Goal: Information Seeking & Learning: Understand process/instructions

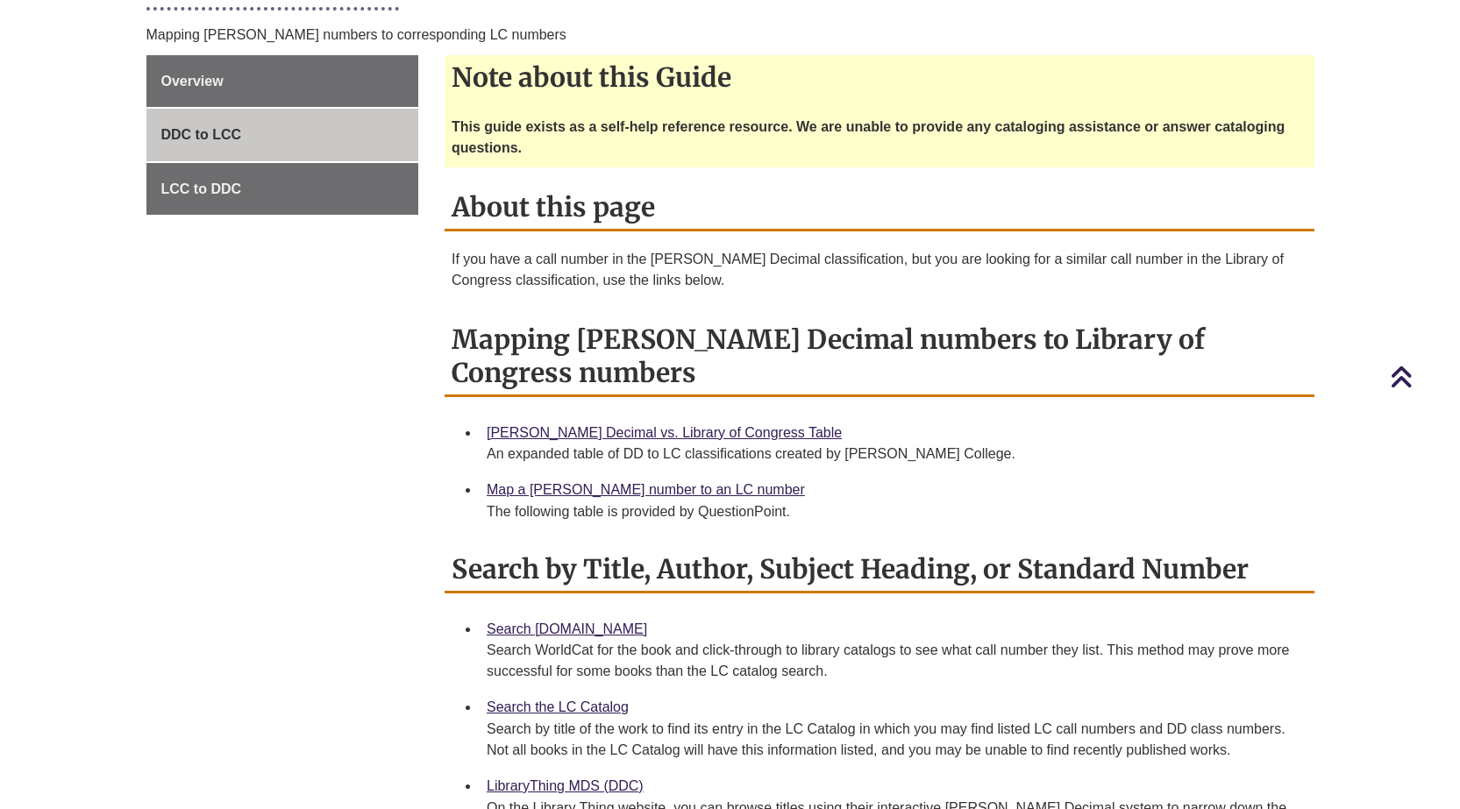
scroll to position [239, 0]
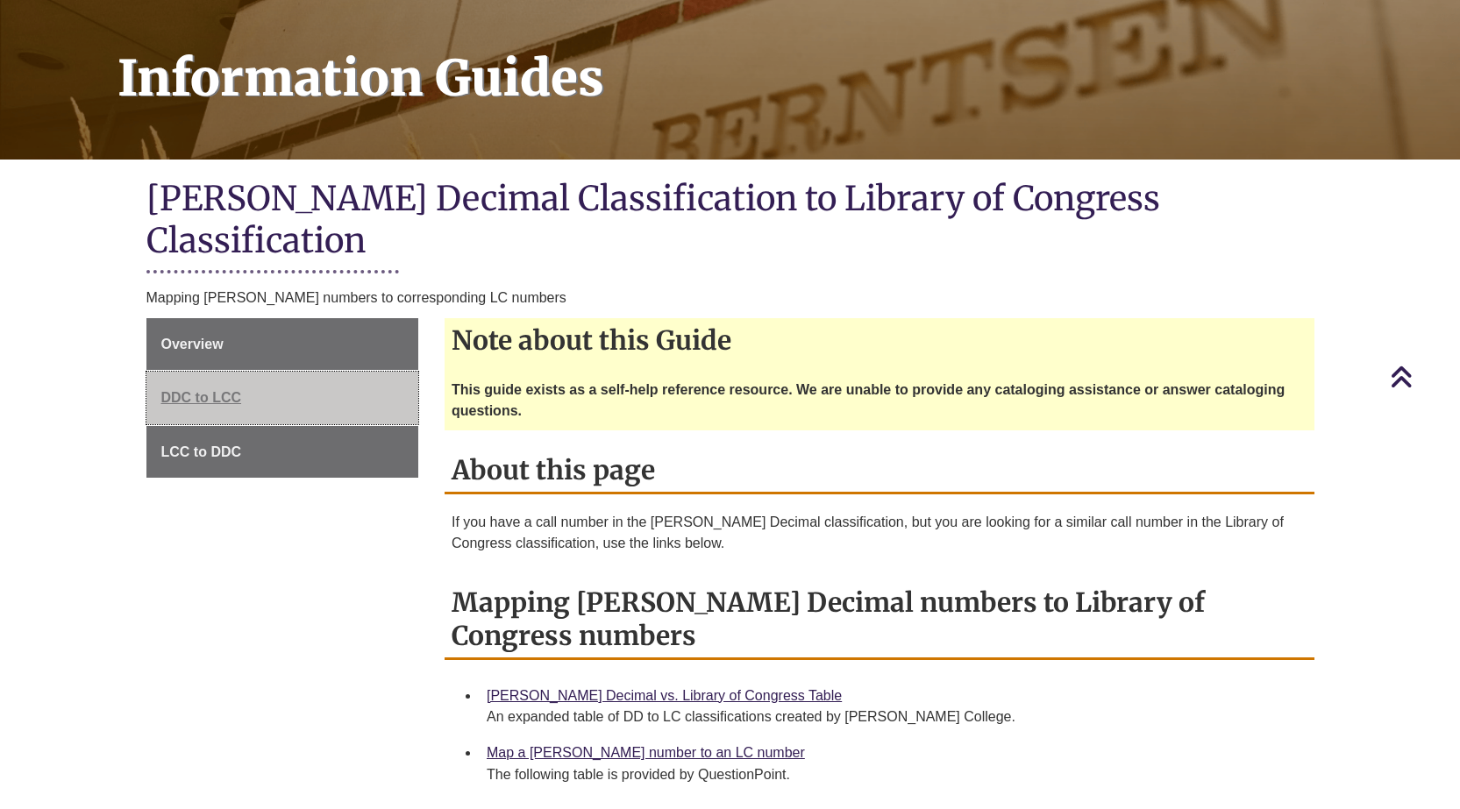
click at [209, 390] on span "DDC to LCC" at bounding box center [201, 397] width 81 height 15
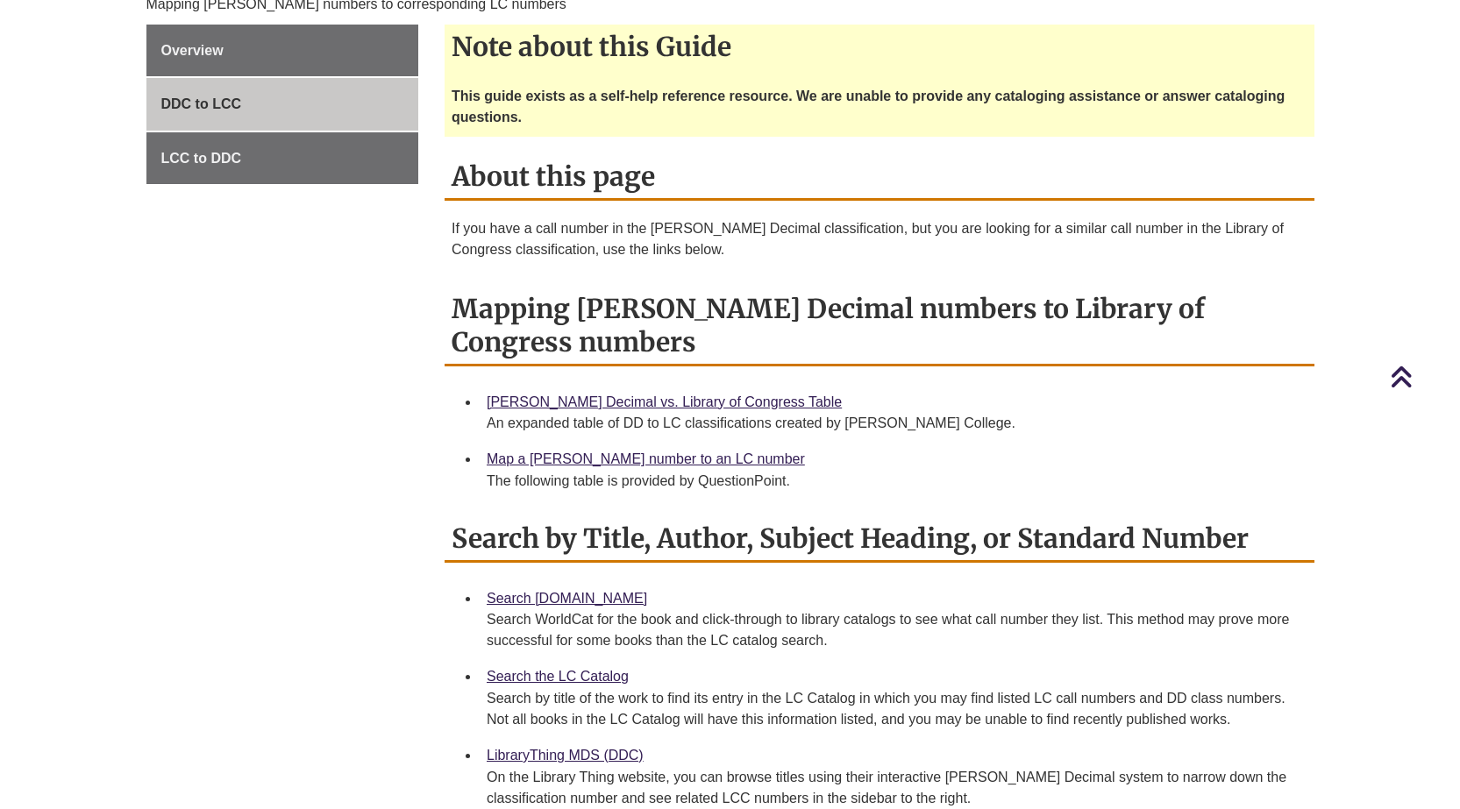
scroll to position [614, 0]
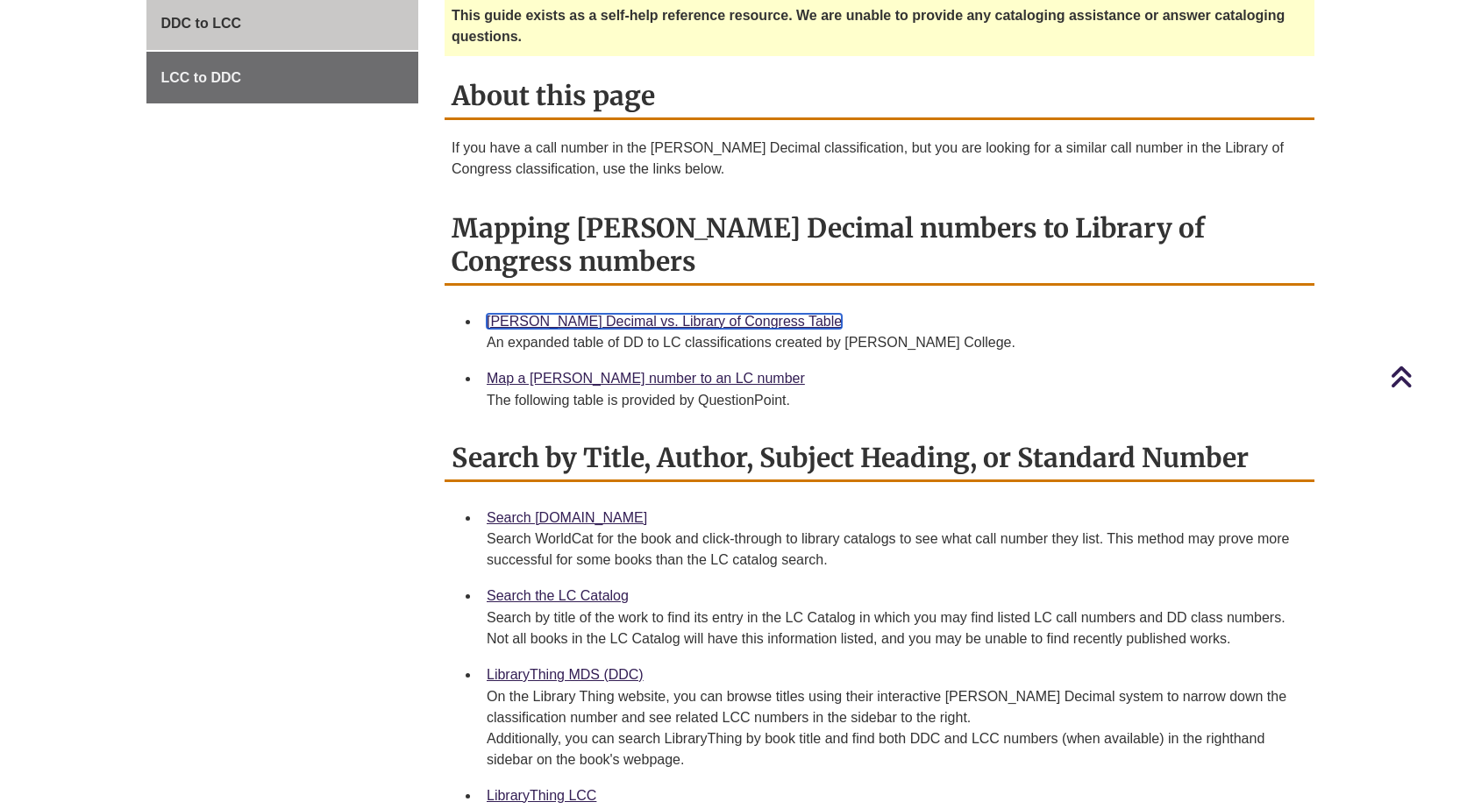
click at [651, 314] on link "[PERSON_NAME] Decimal vs. Library of Congress Table" at bounding box center [664, 321] width 355 height 15
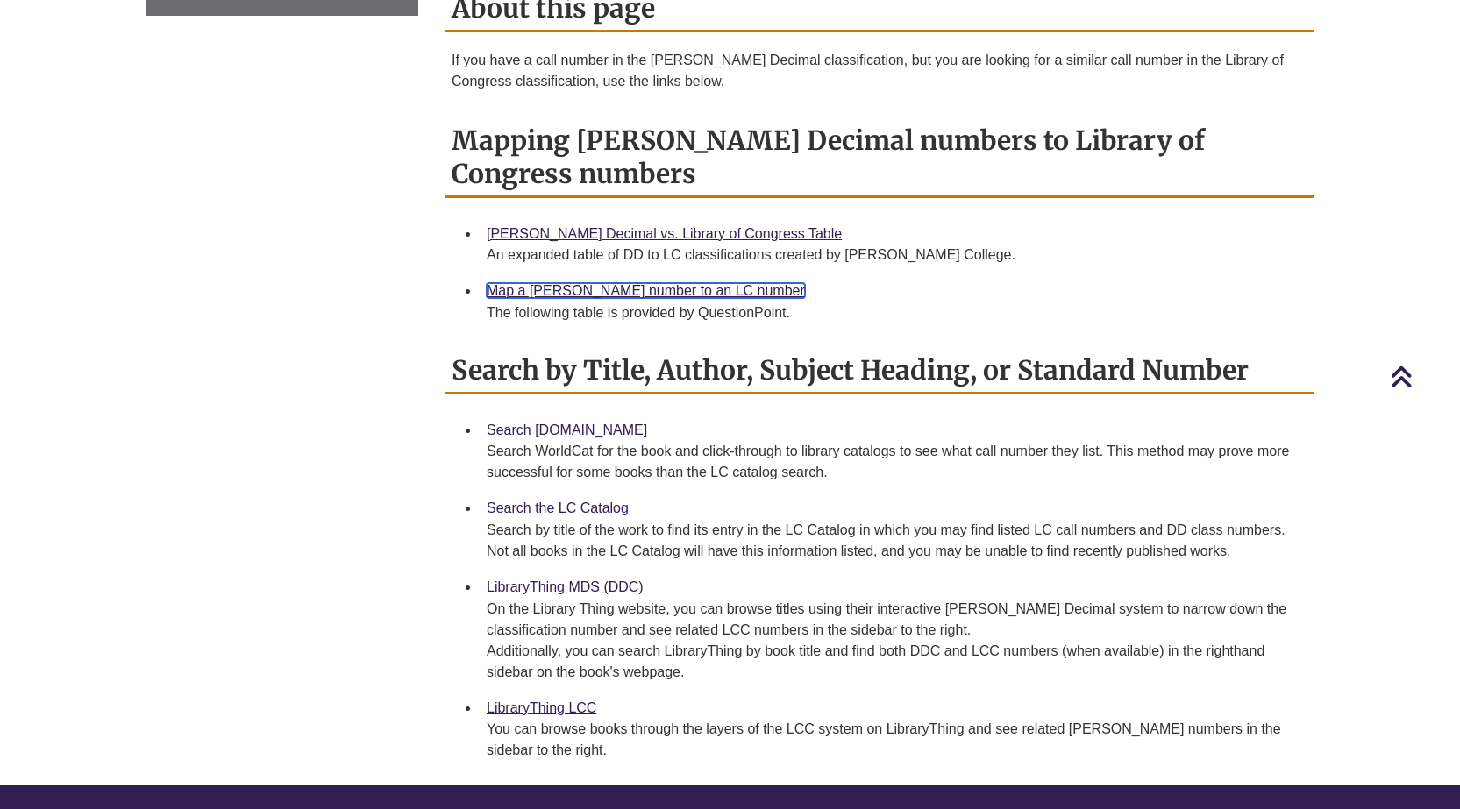
click at [613, 283] on link "Map a [PERSON_NAME] number to an LC number" at bounding box center [646, 290] width 318 height 15
click at [582, 501] on link "Search the LC Catalog" at bounding box center [558, 508] width 142 height 15
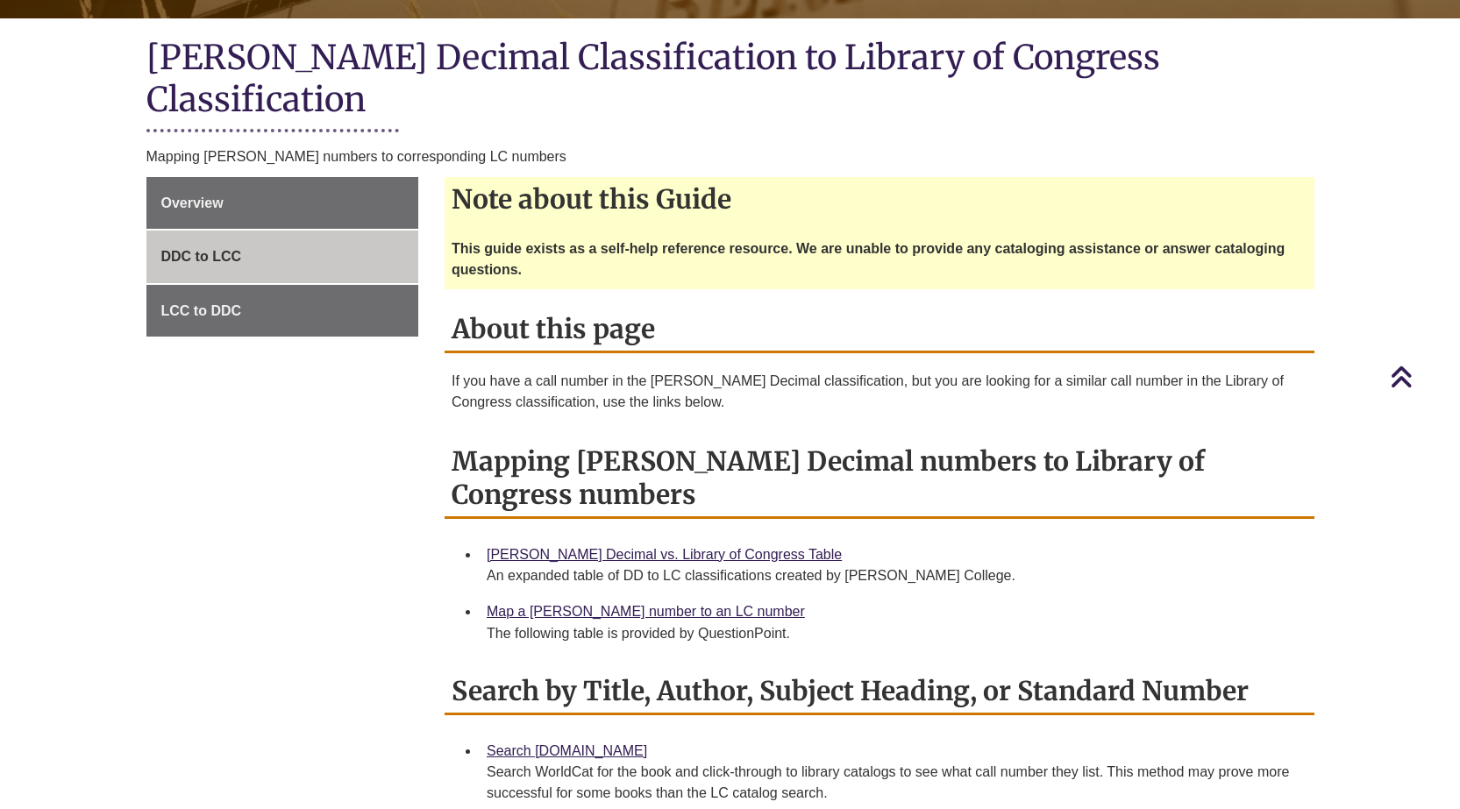
scroll to position [351, 0]
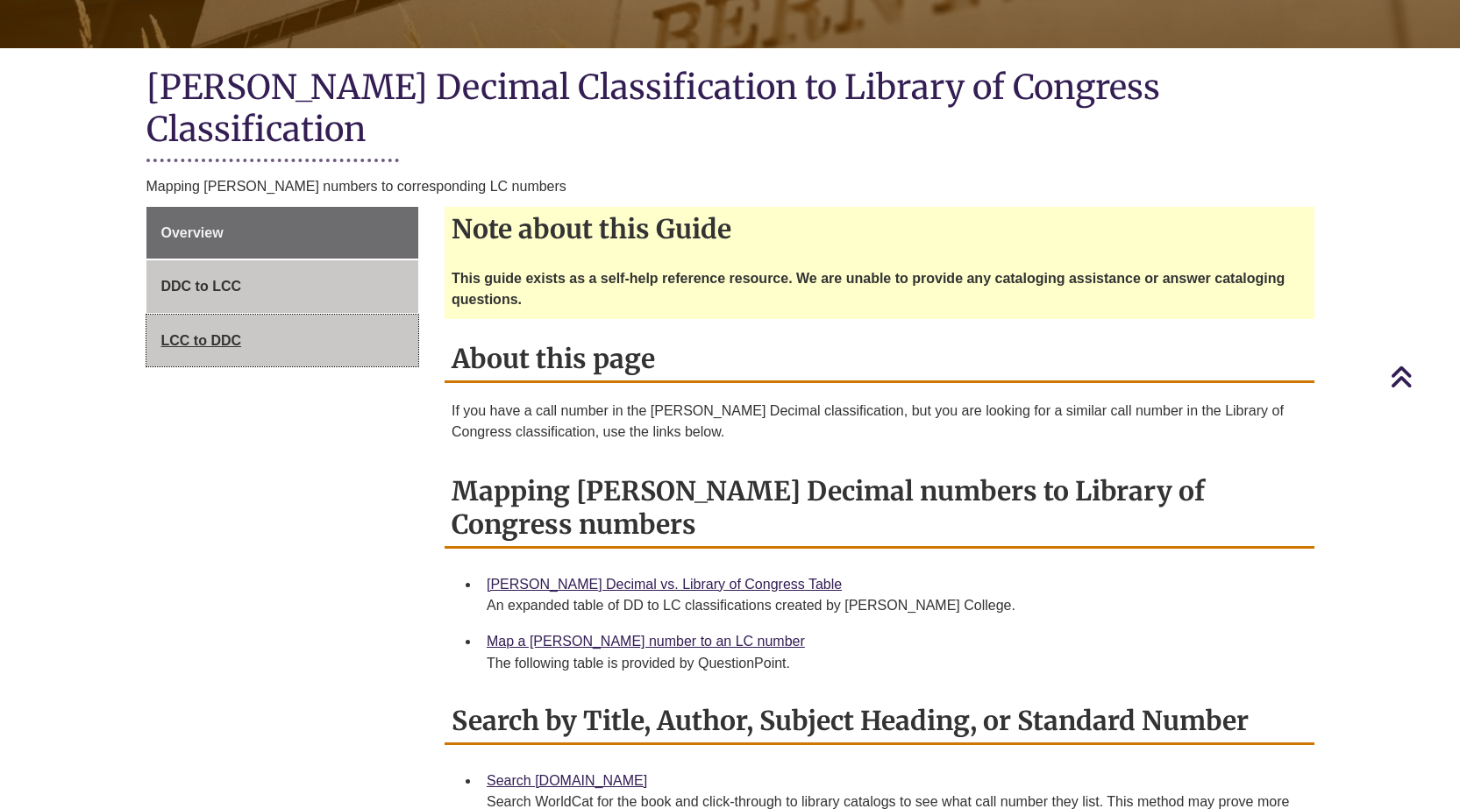
click at [192, 333] on span "LCC to DDC" at bounding box center [201, 340] width 81 height 15
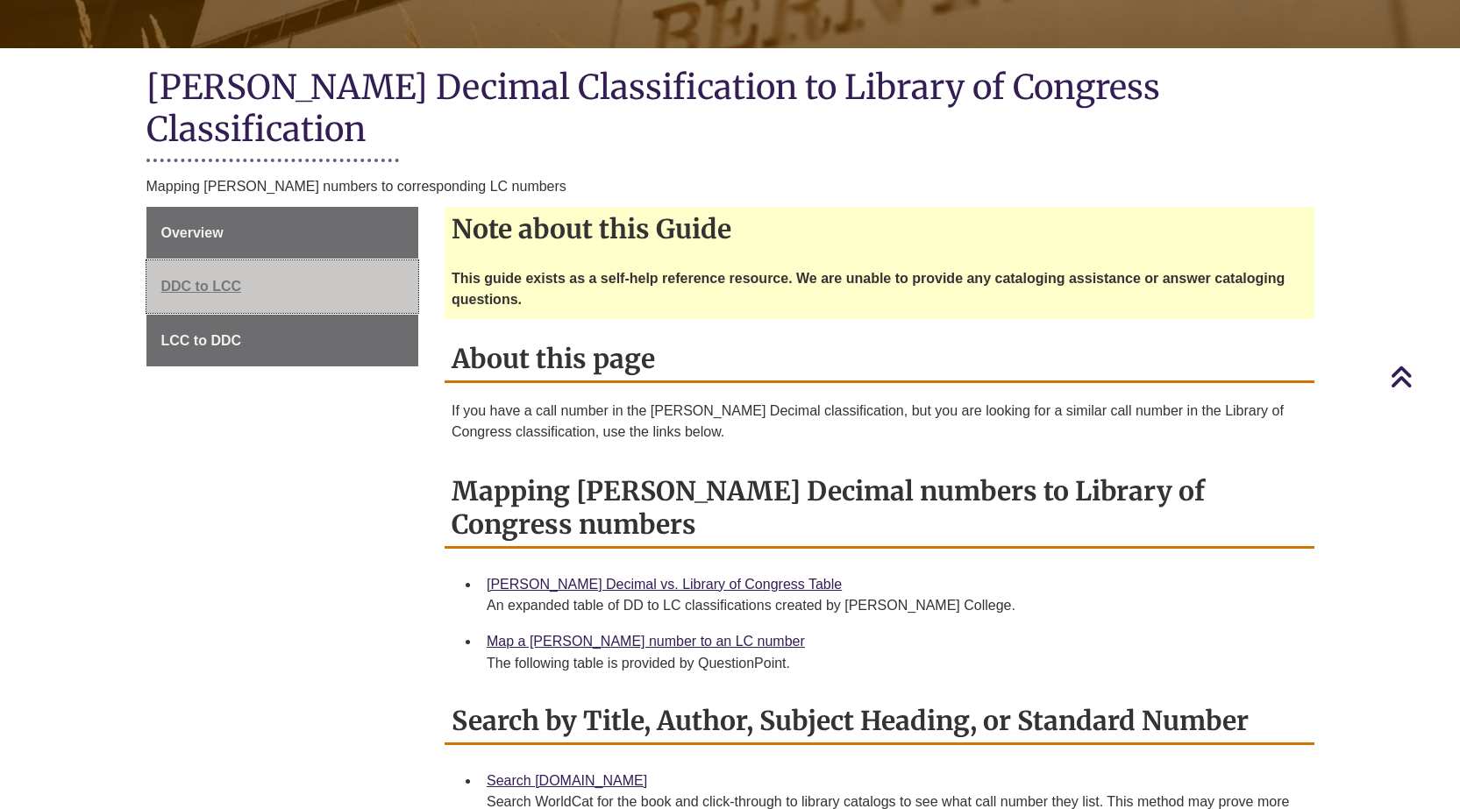
click at [201, 279] on span "DDC to LCC" at bounding box center [201, 286] width 81 height 15
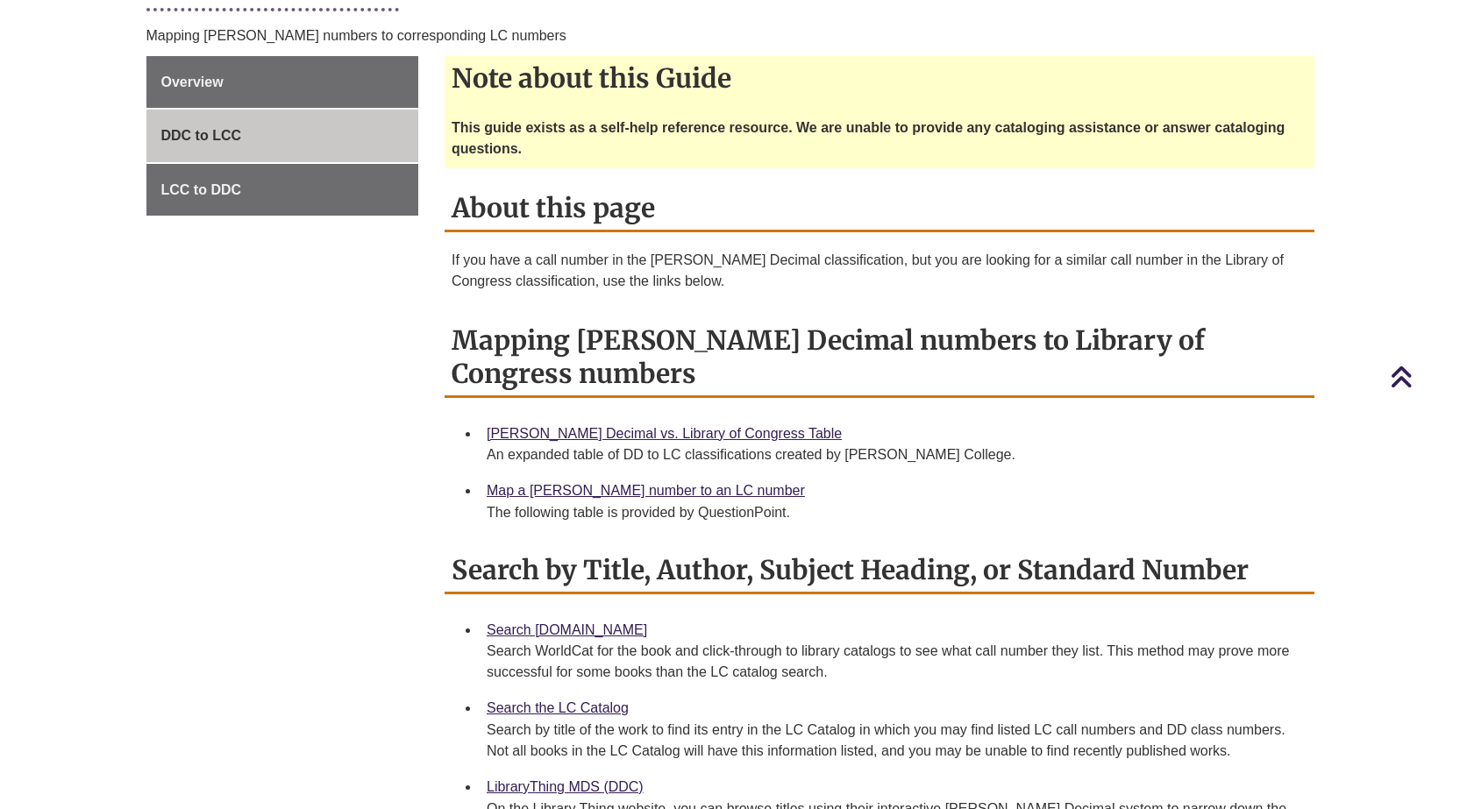
scroll to position [526, 0]
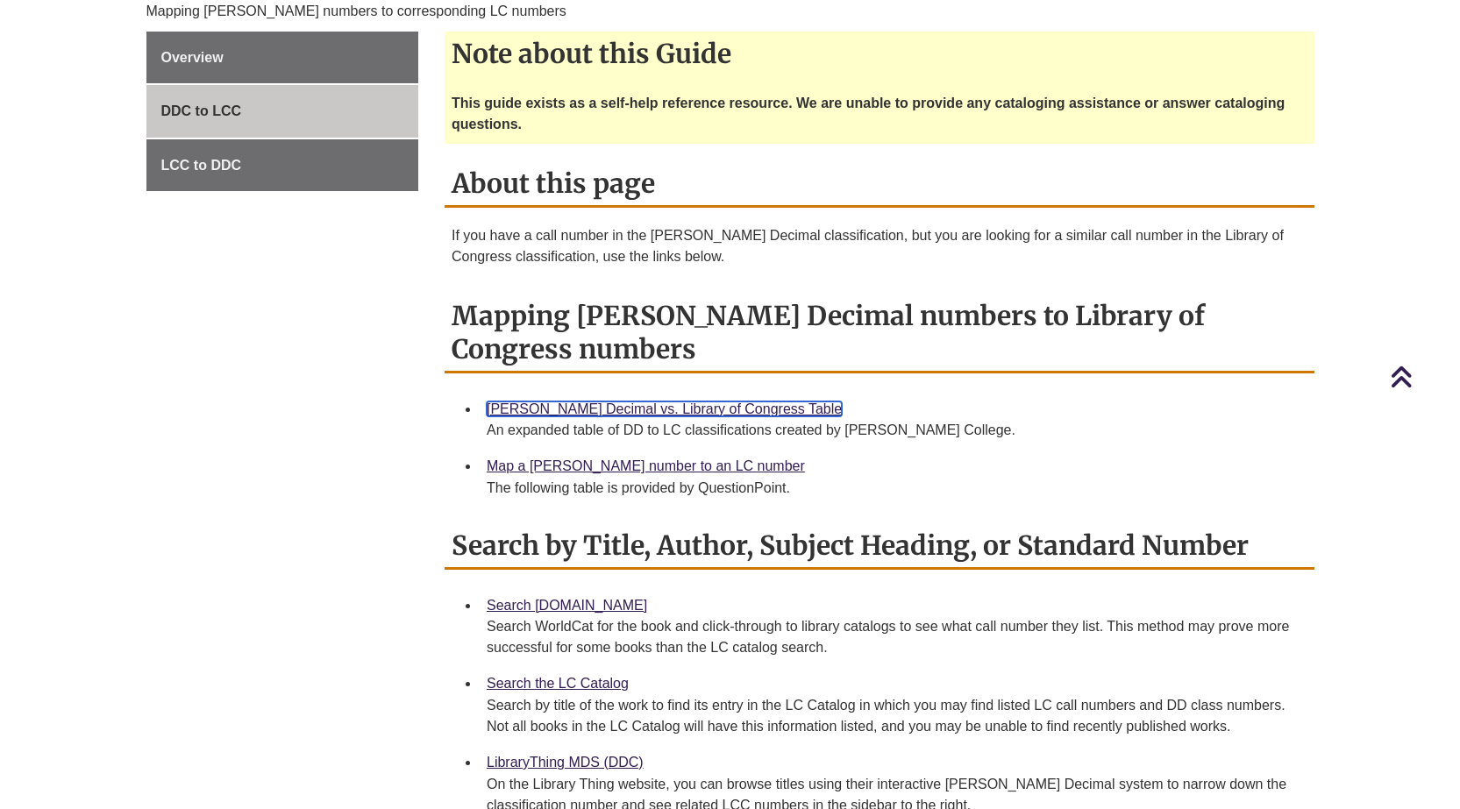
click at [668, 402] on link "[PERSON_NAME] Decimal vs. Library of Congress Table" at bounding box center [664, 409] width 355 height 15
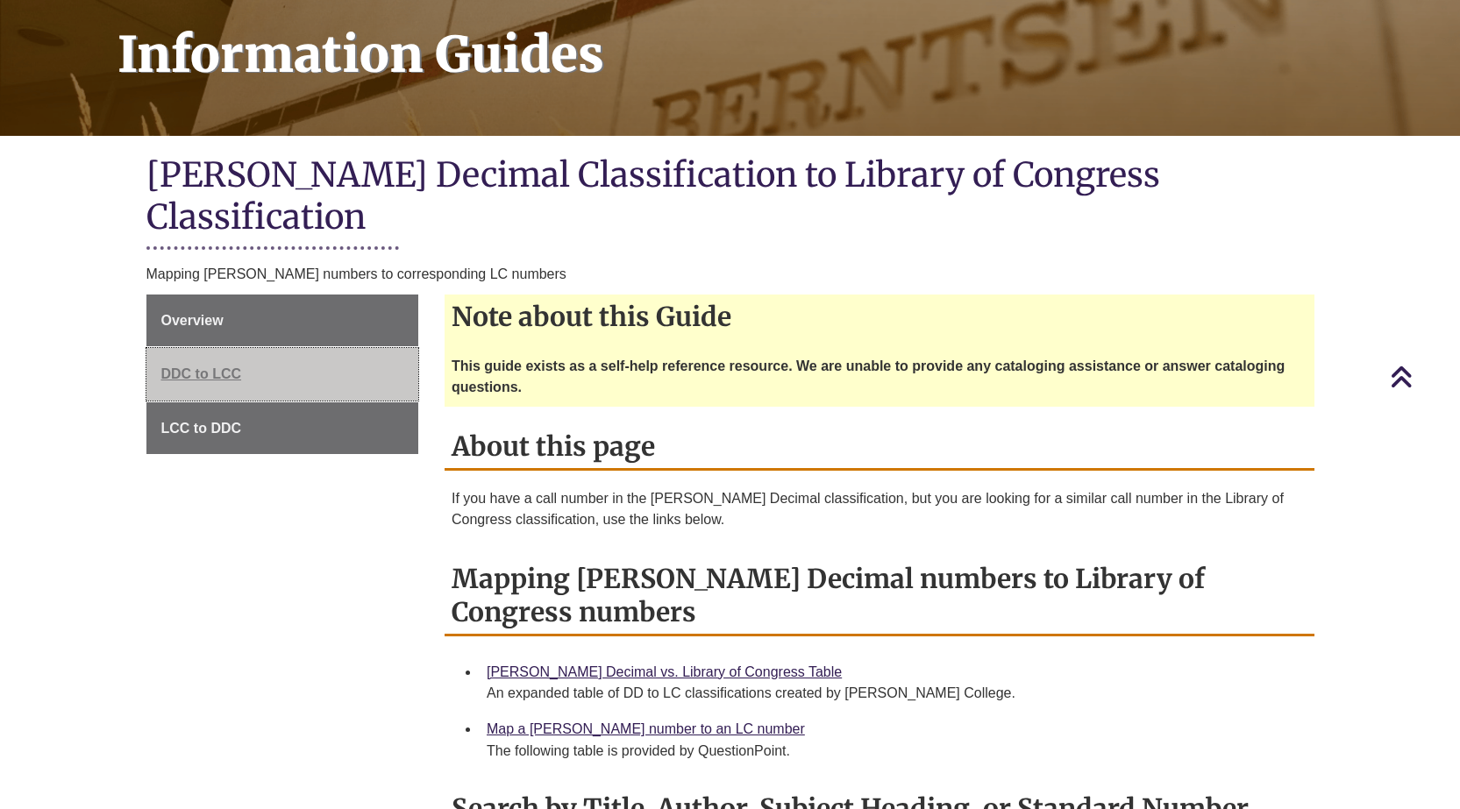
click at [194, 366] on span "DDC to LCC" at bounding box center [201, 373] width 81 height 15
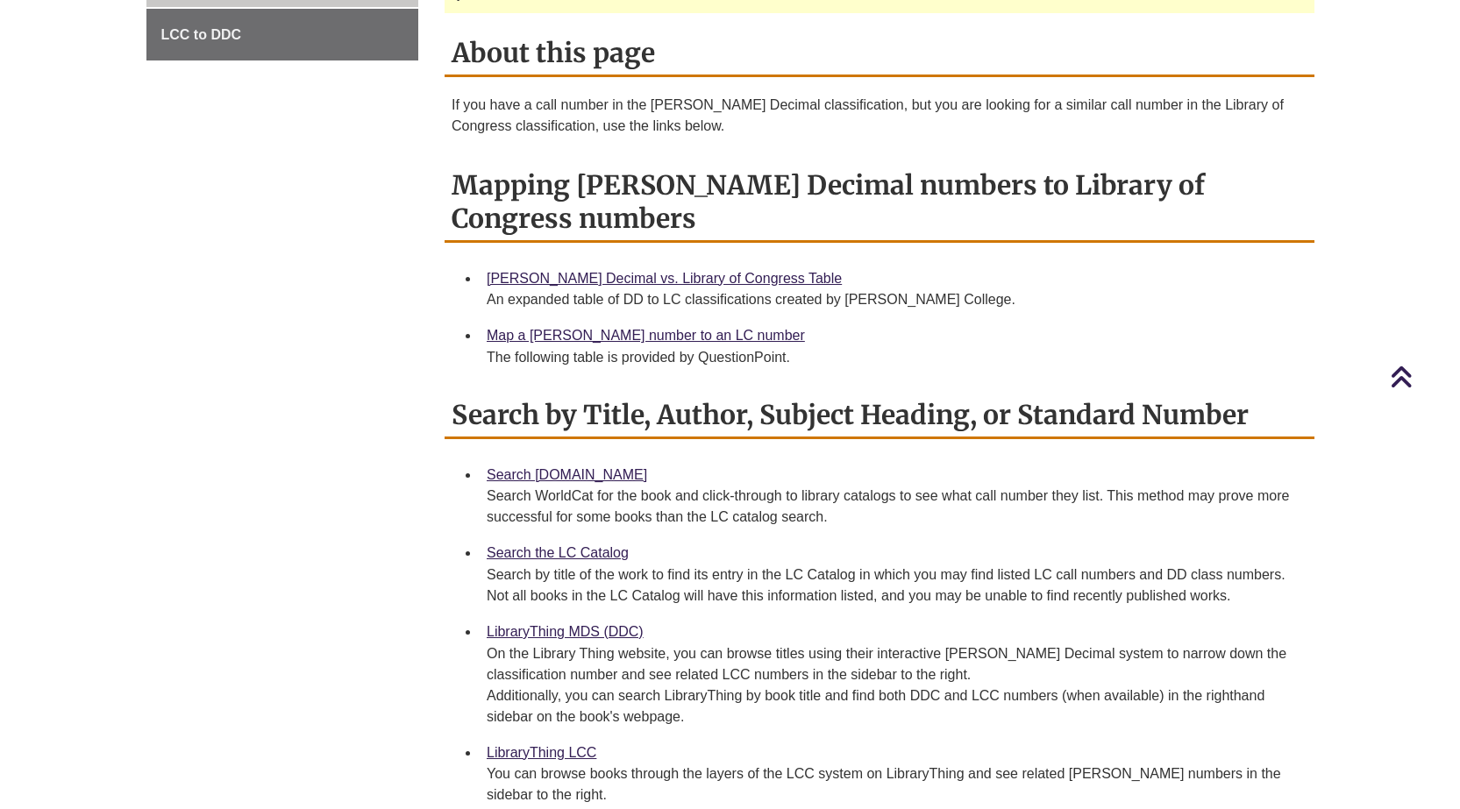
scroll to position [614, 0]
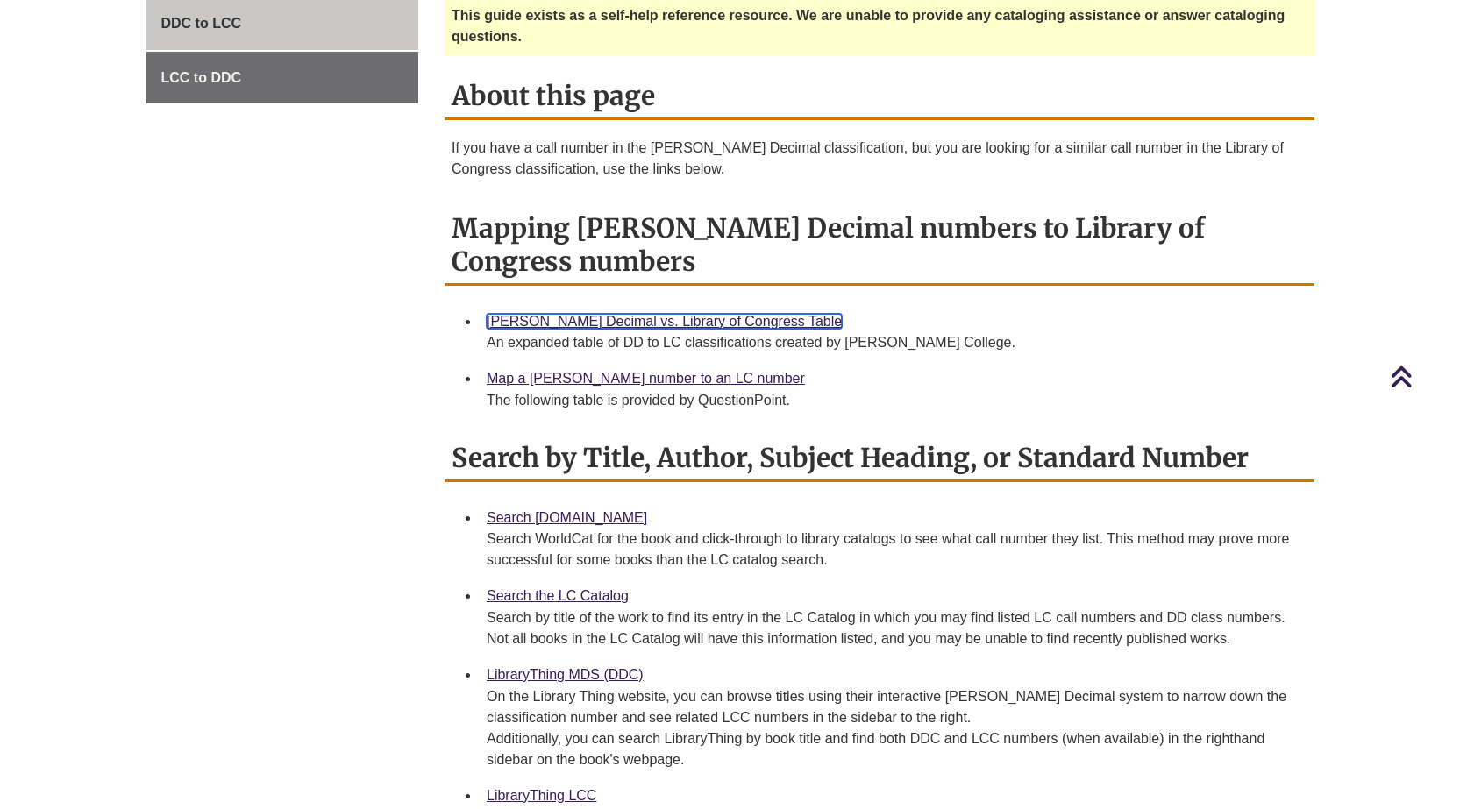
click at [685, 314] on link "[PERSON_NAME] Decimal vs. Library of Congress Table" at bounding box center [664, 321] width 355 height 15
